Goal: Task Accomplishment & Management: Manage account settings

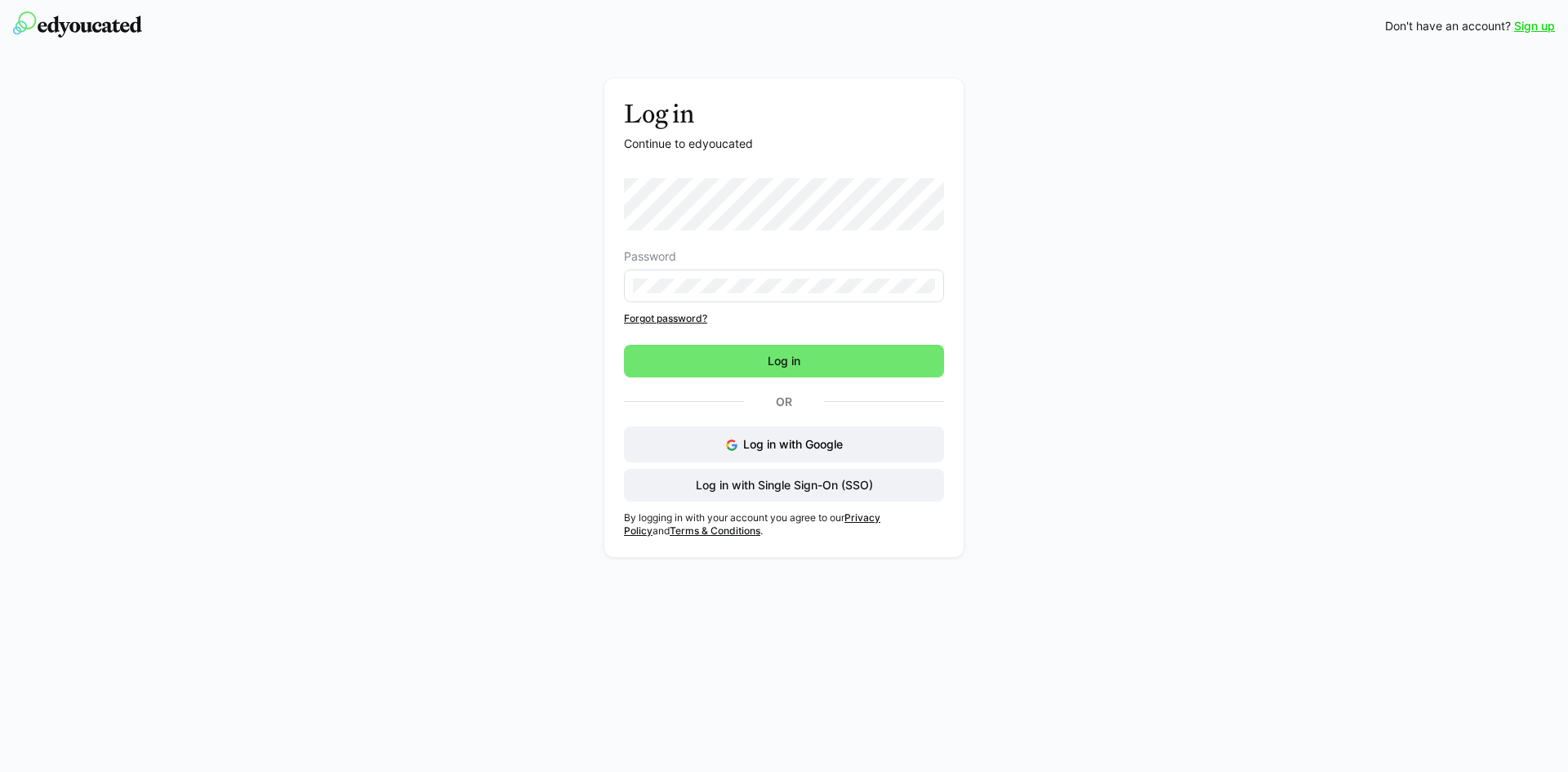
click at [48, 24] on img at bounding box center [77, 25] width 129 height 27
click at [1531, 30] on link "Sign up" at bounding box center [1534, 27] width 41 height 16
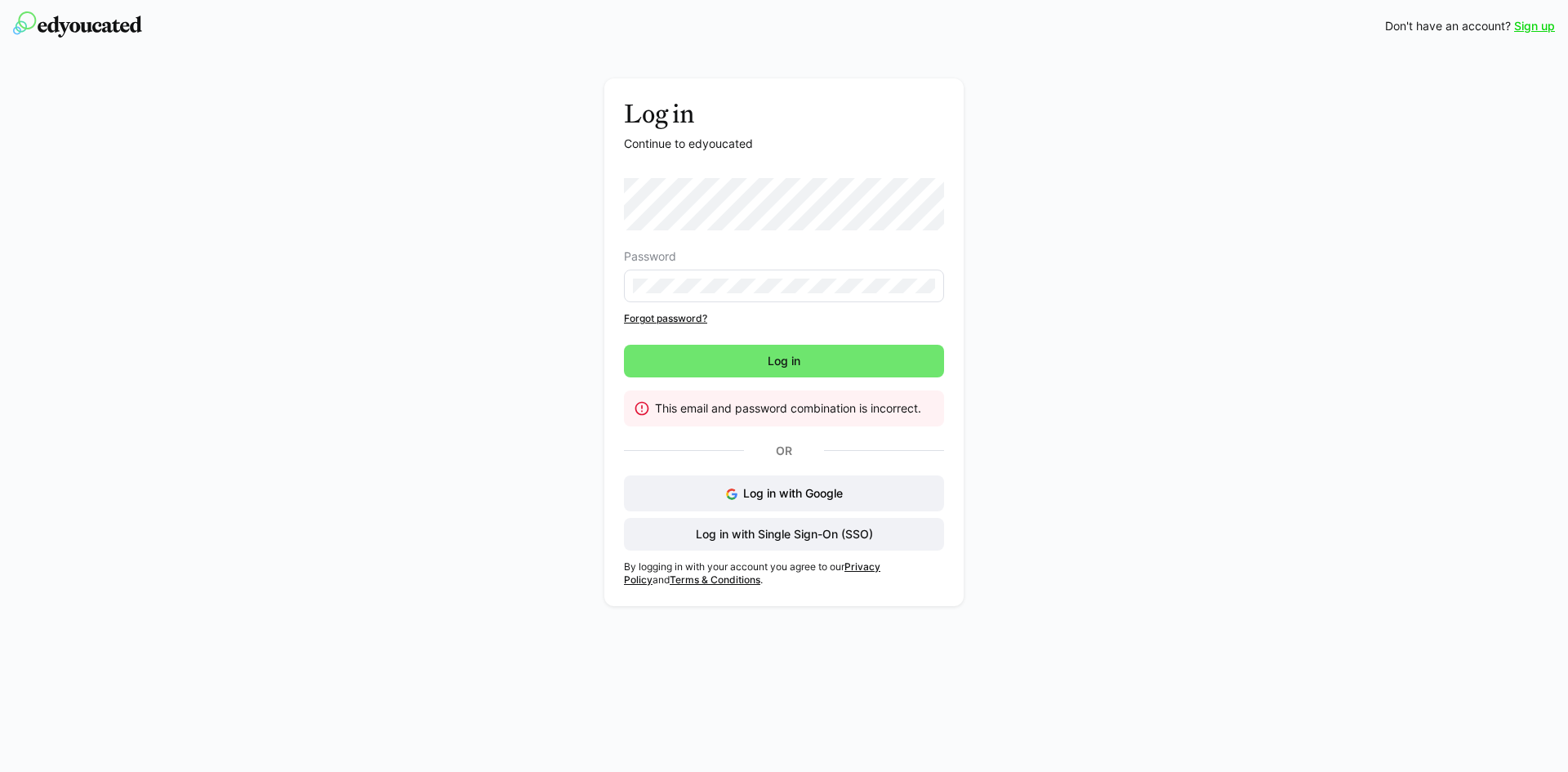
click at [678, 316] on link "Forgot password?" at bounding box center [784, 318] width 320 height 13
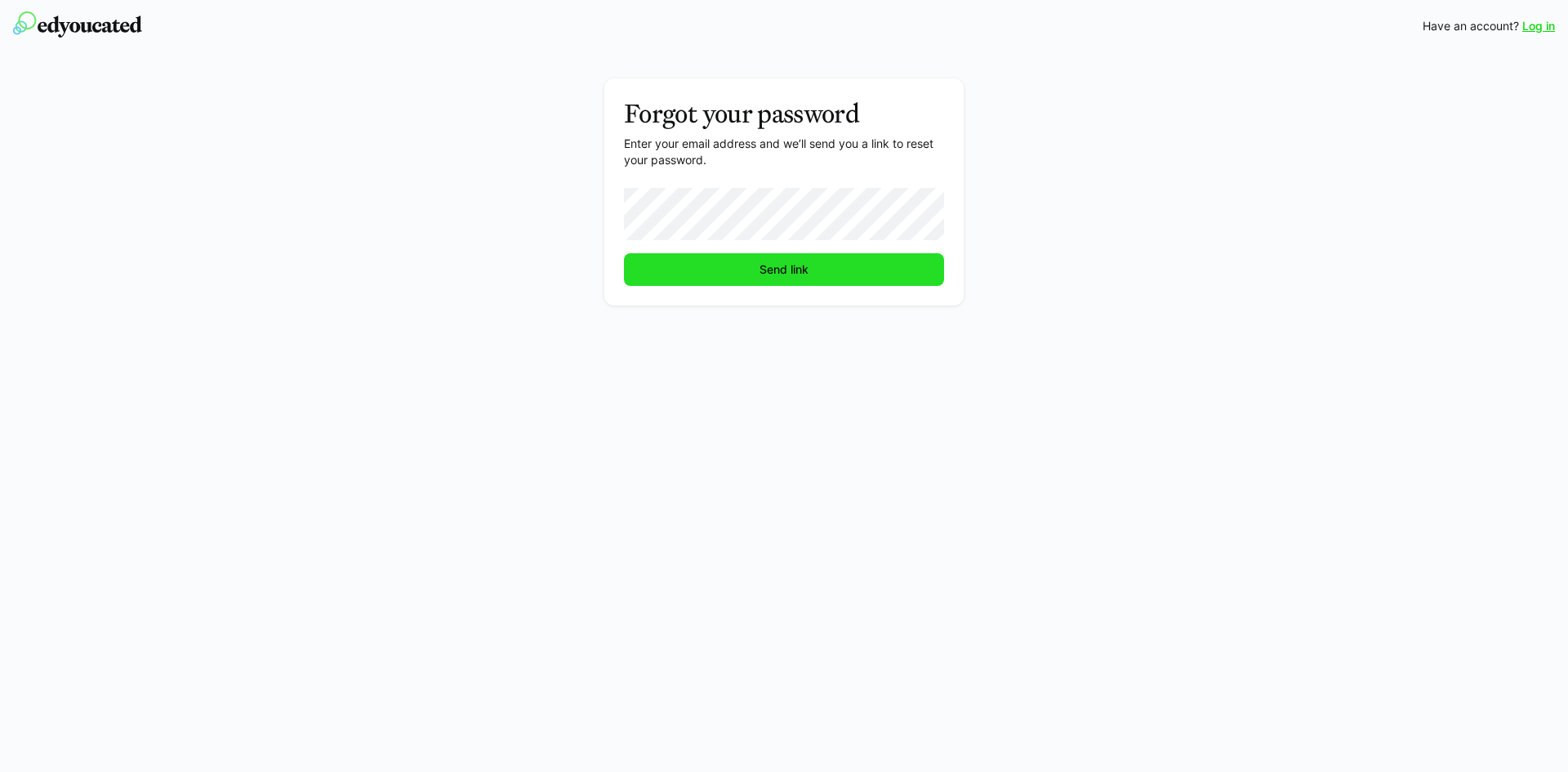
click at [782, 270] on span "Send link" at bounding box center [784, 270] width 54 height 16
